Goal: Use online tool/utility: Utilize a website feature to perform a specific function

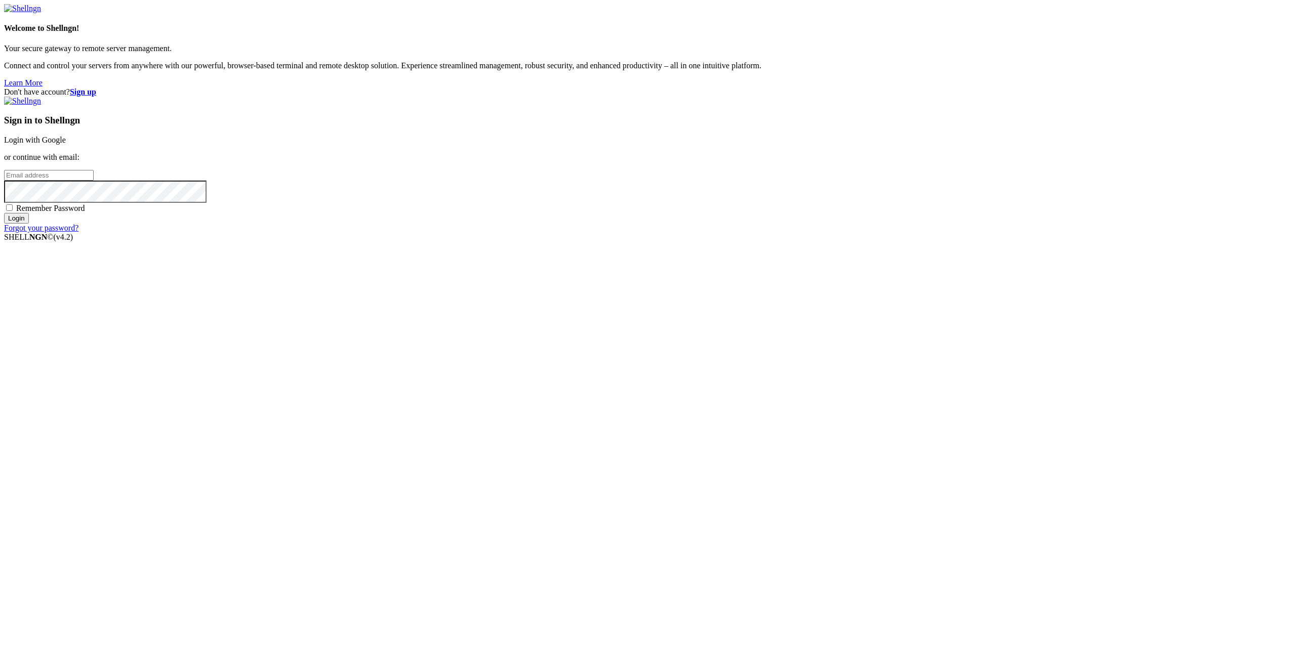
click at [798, 233] on div "Sign in to Shellngn Login with Google or continue with email: Remember Password…" at bounding box center [648, 165] width 1288 height 136
click at [94, 181] on input "email" at bounding box center [49, 175] width 90 height 11
paste input "[EMAIL_ADDRESS][DOMAIN_NAME]"
type input "[EMAIL_ADDRESS][DOMAIN_NAME]"
drag, startPoint x: 751, startPoint y: 389, endPoint x: 765, endPoint y: 370, distance: 23.2
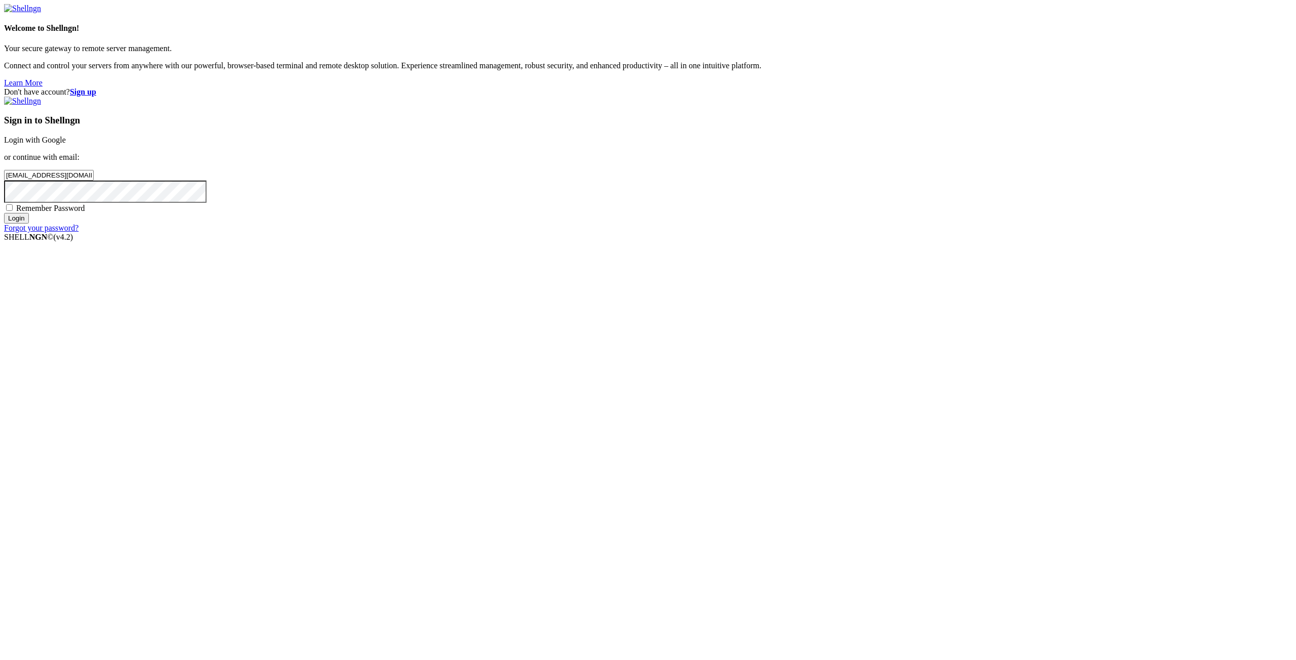
click at [754, 233] on div "Sign in to Shellngn Login with Google or continue with email: [EMAIL_ADDRESS][D…" at bounding box center [648, 165] width 1288 height 136
click at [765, 233] on div "Sign in to Shellngn Login with Google or continue with email: [EMAIL_ADDRESS][D…" at bounding box center [648, 165] width 1288 height 136
drag, startPoint x: 764, startPoint y: 374, endPoint x: 757, endPoint y: 401, distance: 27.7
click at [85, 213] on span "Remember Password" at bounding box center [50, 208] width 69 height 9
click at [13, 211] on input "Remember Password" at bounding box center [9, 207] width 7 height 7
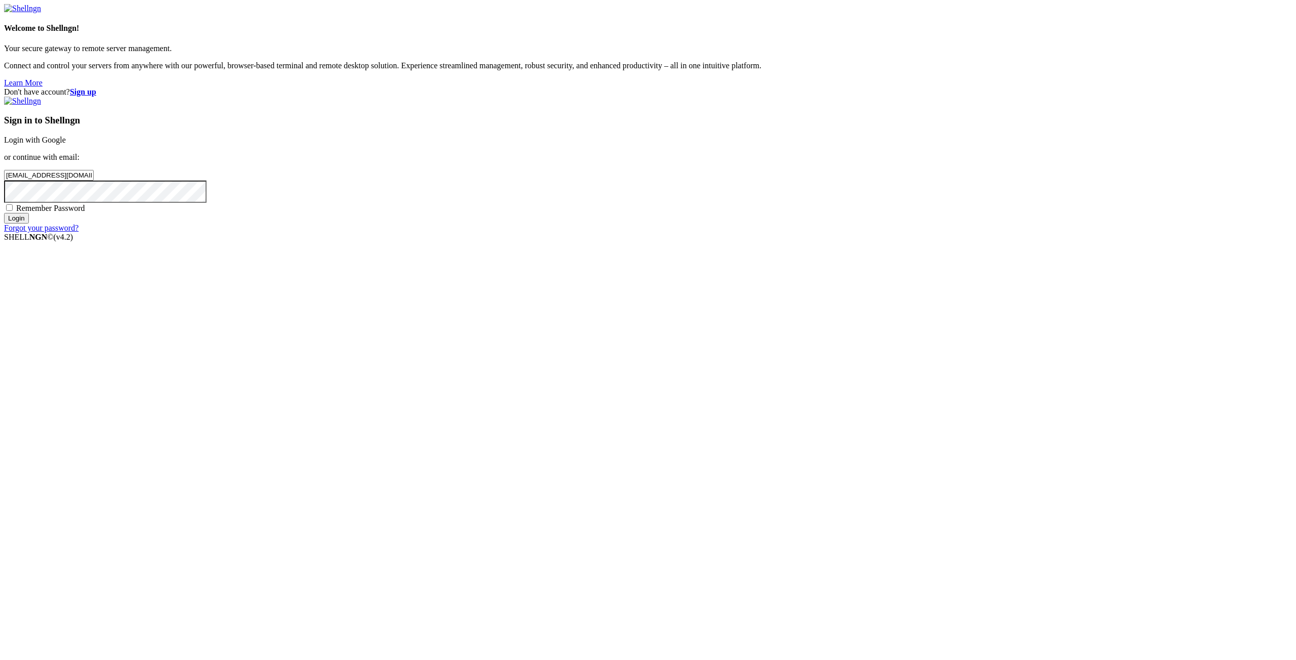
checkbox input "true"
click at [29, 224] on input "Login" at bounding box center [16, 218] width 25 height 11
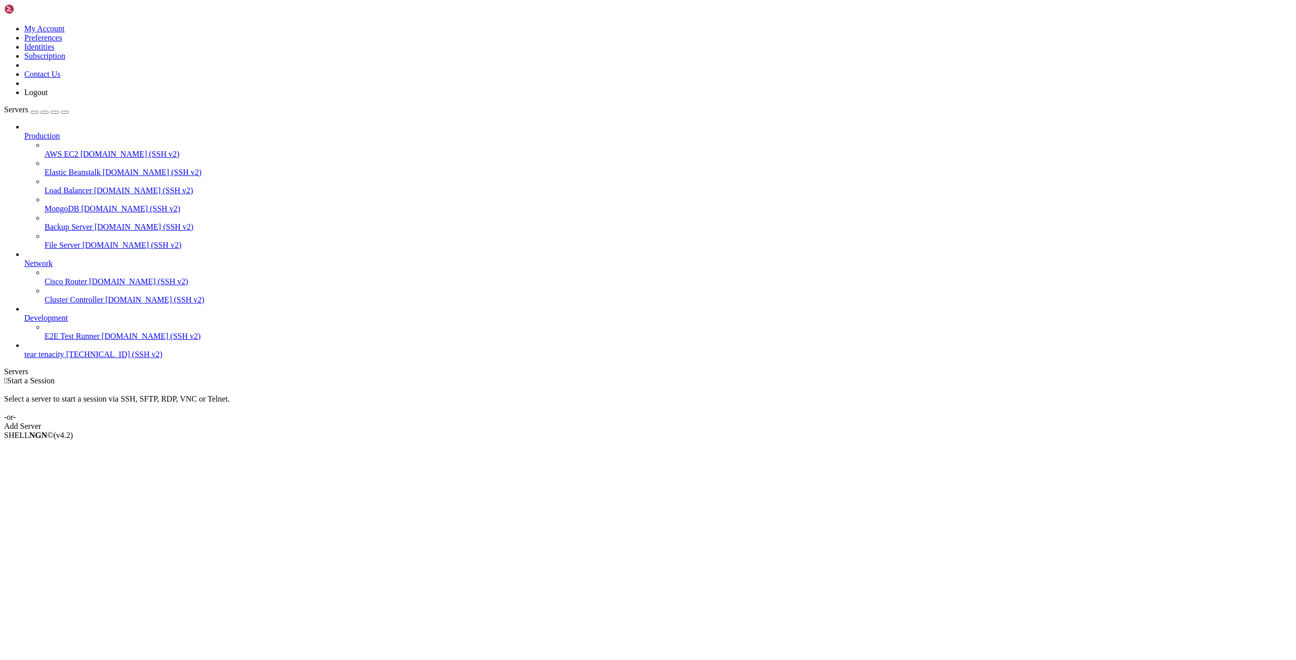
drag, startPoint x: 27, startPoint y: 405, endPoint x: 28, endPoint y: 398, distance: 7.2
click at [27, 359] on div "Production AWS EC2 [DOMAIN_NAME] (SSH v2) Elastic Beanstalk [DOMAIN_NAME] (SSH …" at bounding box center [648, 240] width 1288 height 237
click at [66, 359] on span "[TECHNICAL_ID] (SSH v2)" at bounding box center [114, 354] width 96 height 9
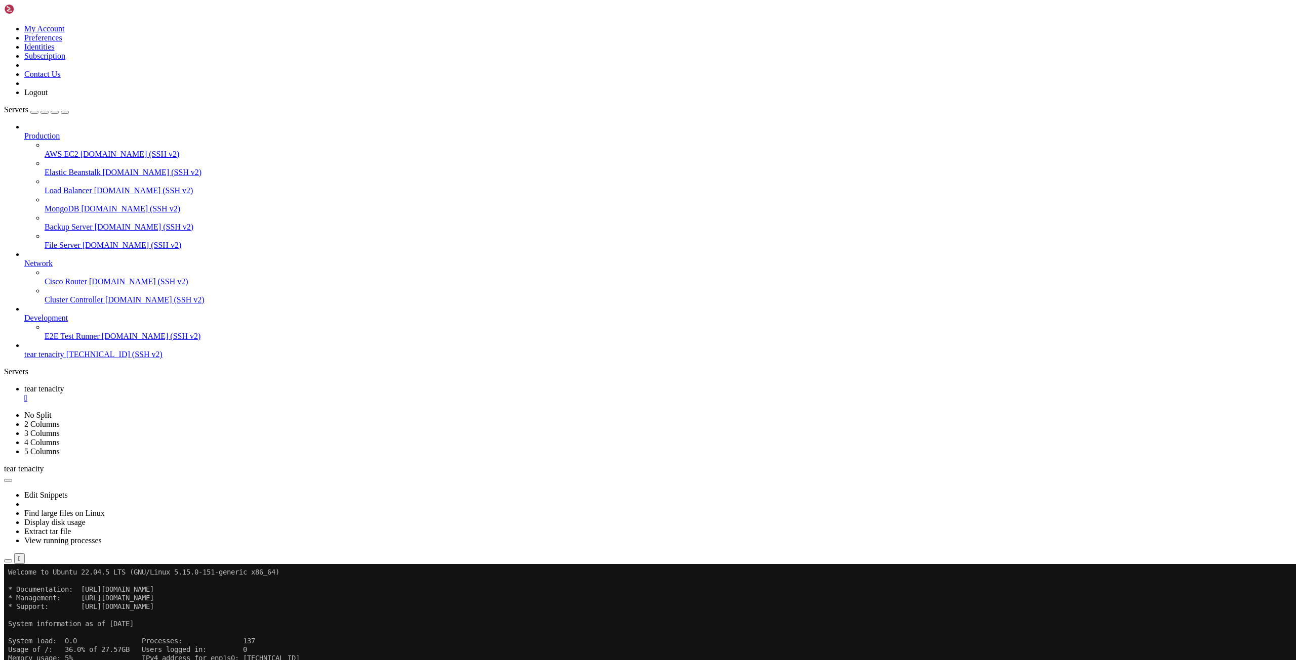
drag, startPoint x: 79, startPoint y: 859, endPoint x: 95, endPoint y: 857, distance: 16.4
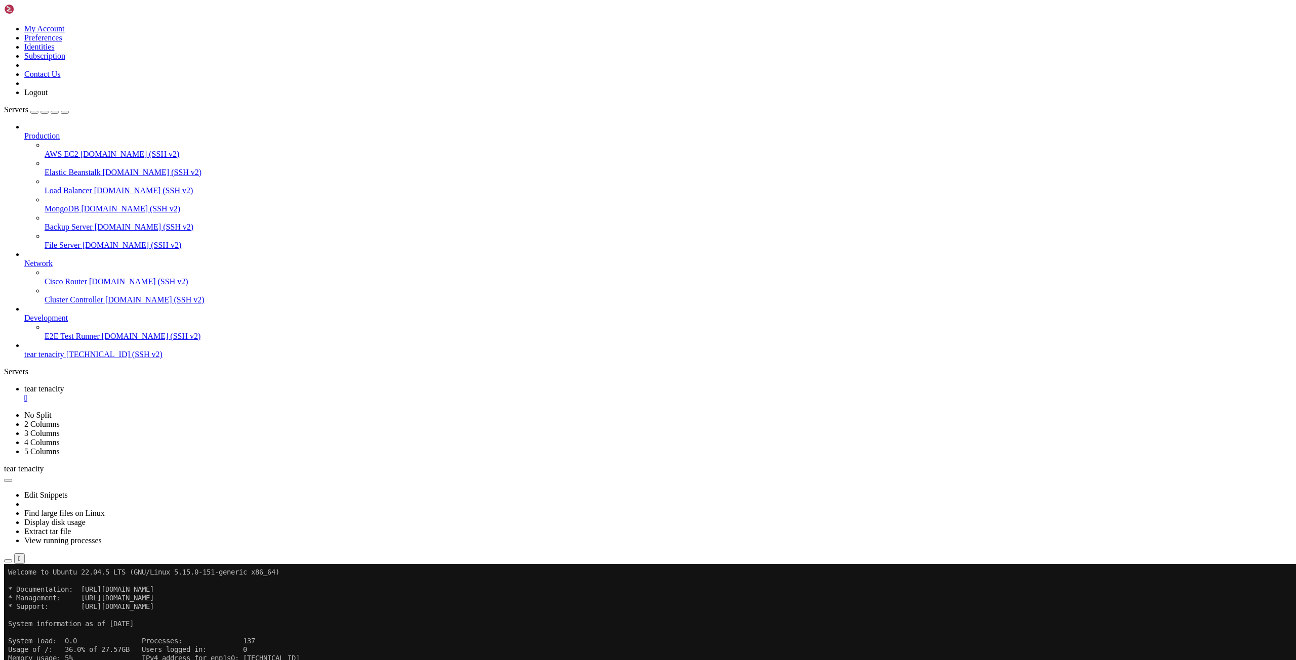
drag, startPoint x: 95, startPoint y: 855, endPoint x: 157, endPoint y: 660, distance: 204.9
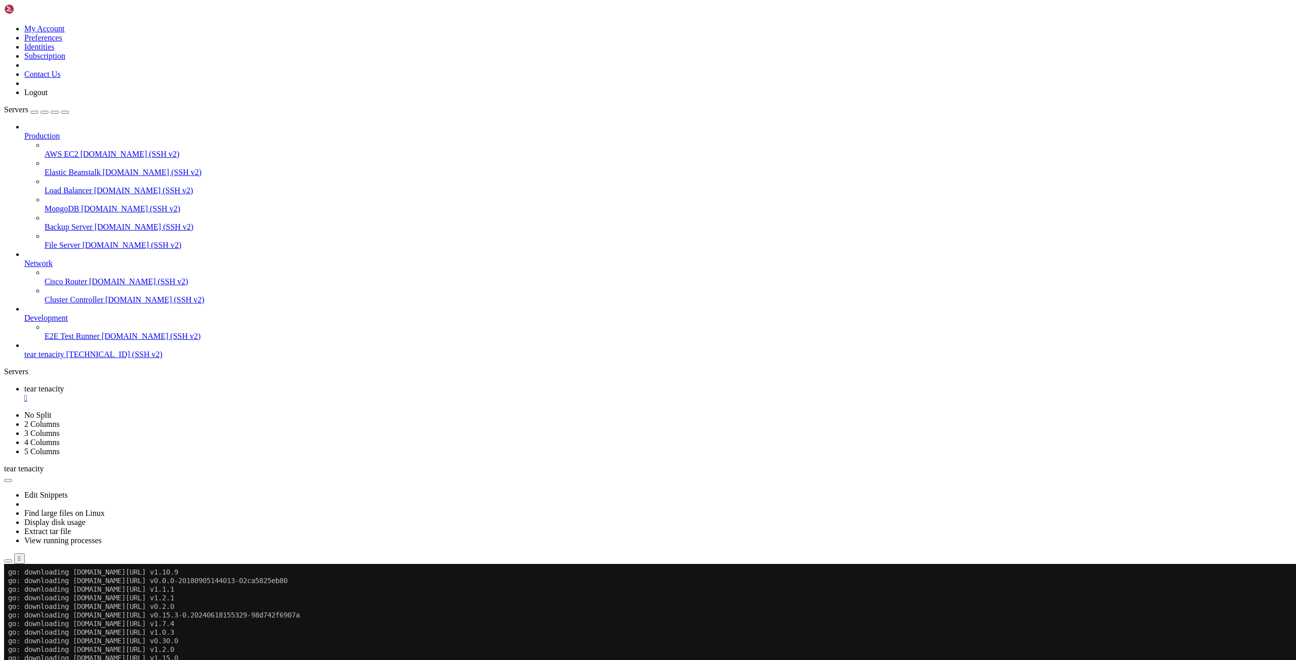
scroll to position [826, 0]
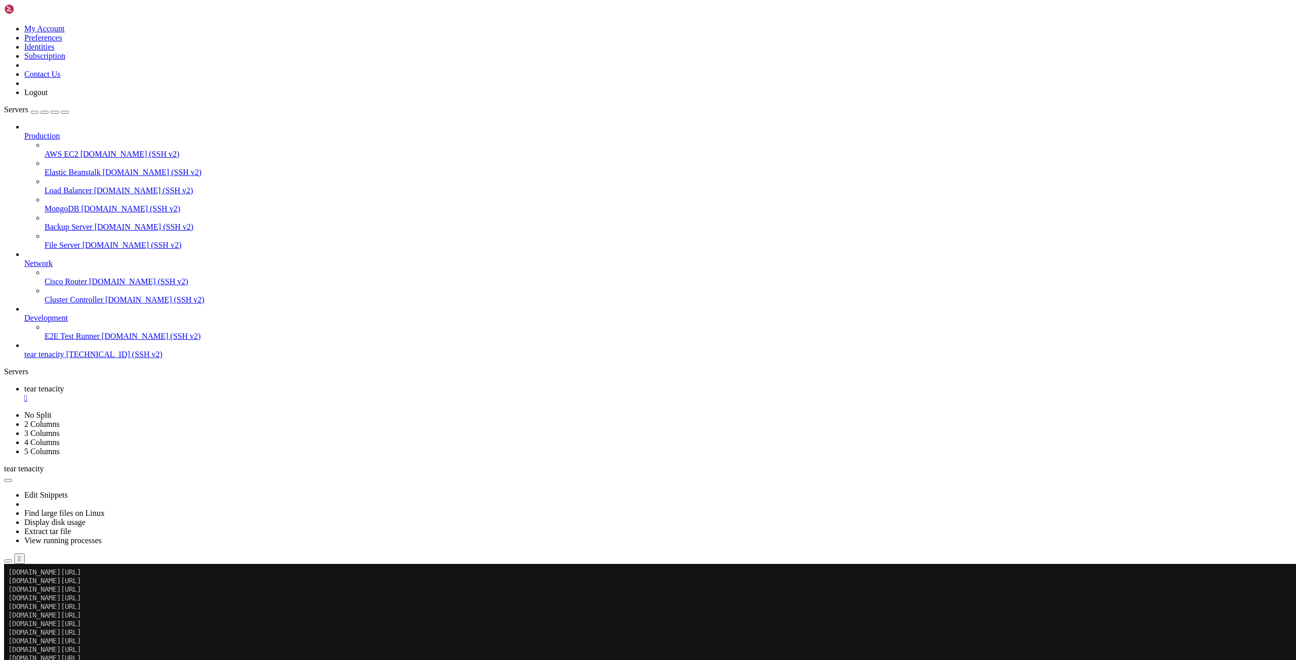
click at [12, 479] on button "button" at bounding box center [8, 480] width 8 height 3
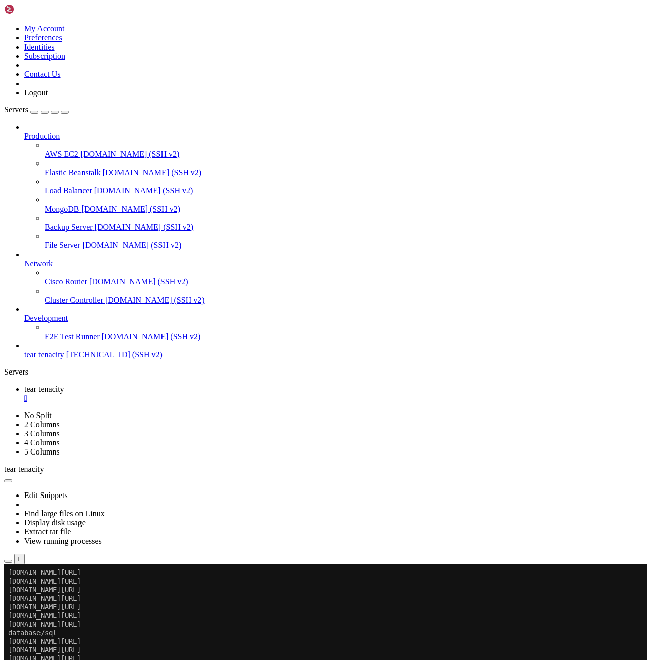
scroll to position [4629, 0]
drag, startPoint x: 142, startPoint y: 1141, endPoint x: 10, endPoint y: 1041, distance: 166.1
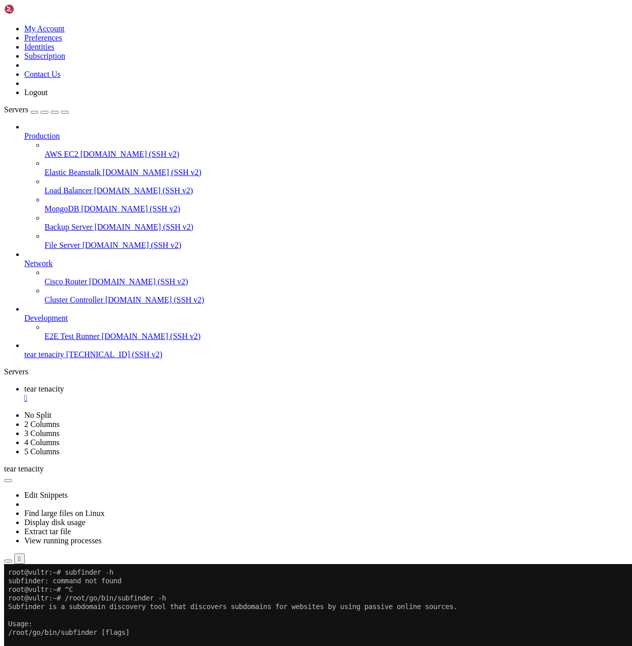
scroll to position [5188, 0]
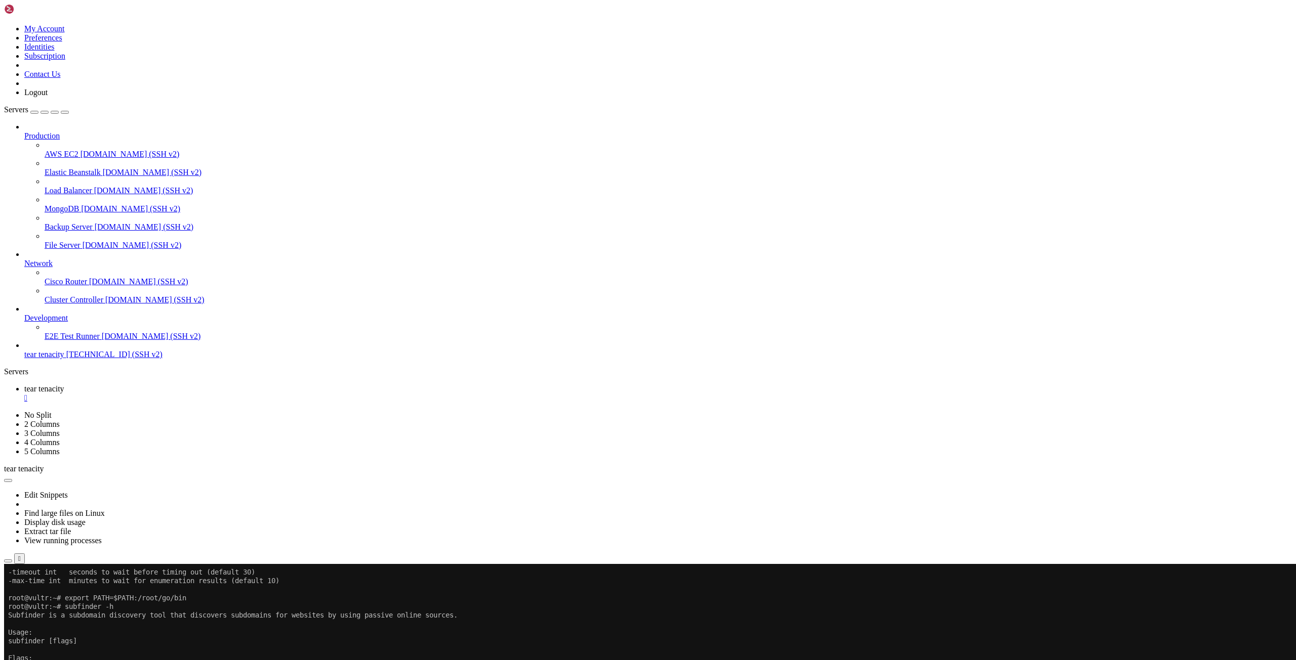
scroll to position [5730, 0]
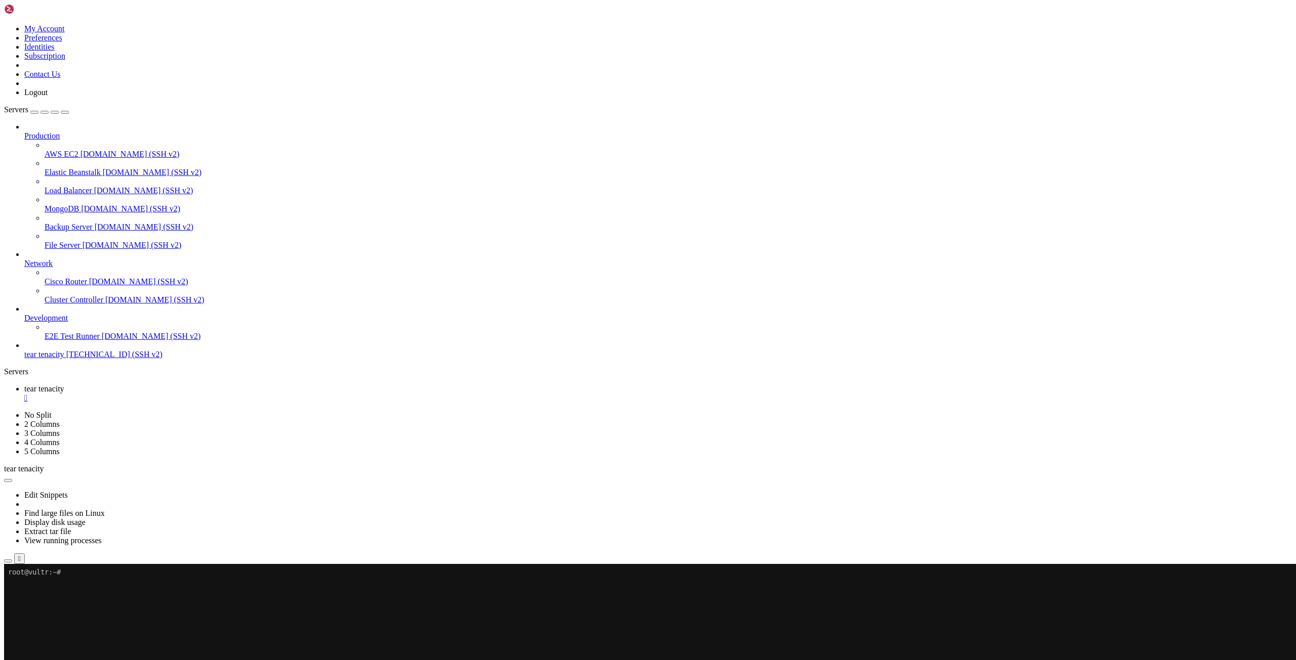
scroll to position [0, 0]
